Goal: Navigation & Orientation: Find specific page/section

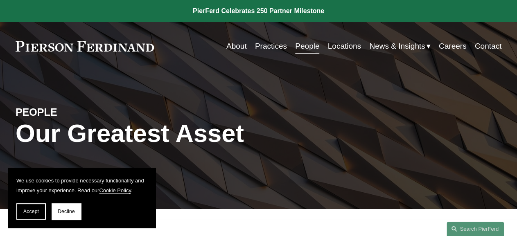
click at [263, 45] on link "Practices" at bounding box center [271, 46] width 32 height 16
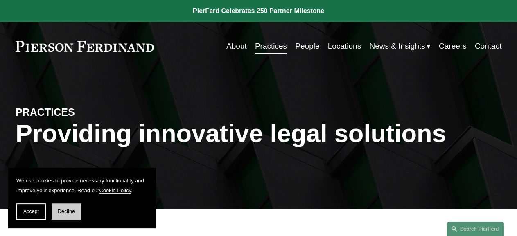
click at [60, 216] on button "Decline" at bounding box center [66, 211] width 29 height 16
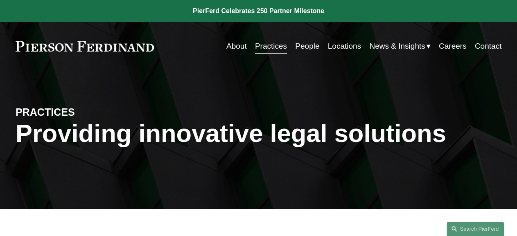
click at [263, 50] on link "Practices" at bounding box center [271, 46] width 32 height 16
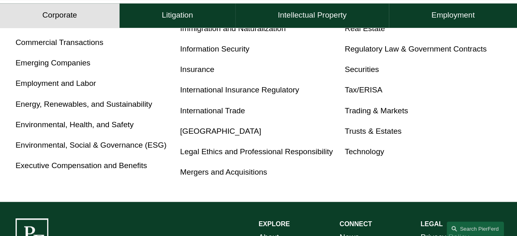
scroll to position [468, 0]
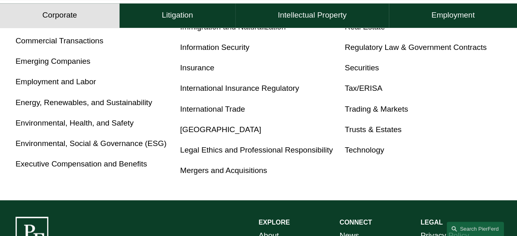
click at [352, 153] on link "Technology" at bounding box center [364, 150] width 39 height 9
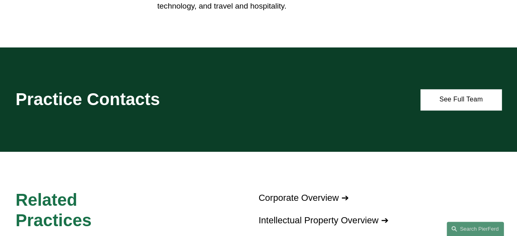
scroll to position [522, 0]
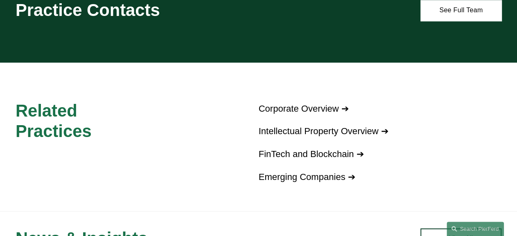
click at [297, 136] on link "Intellectual Property Overview ➔" at bounding box center [324, 131] width 130 height 10
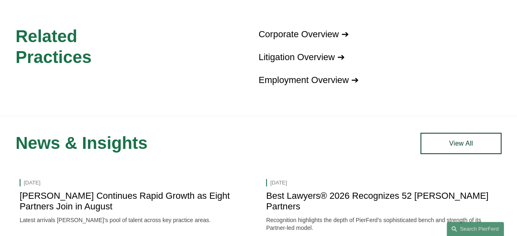
scroll to position [979, 0]
